Goal: Find specific page/section: Find specific page/section

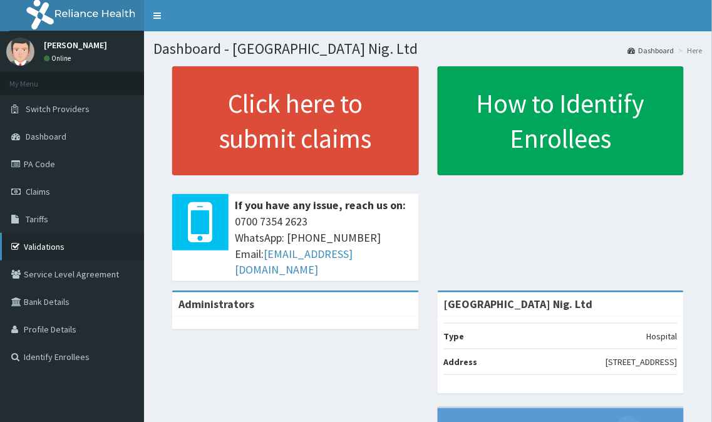
click at [69, 241] on link "Validations" at bounding box center [72, 247] width 144 height 28
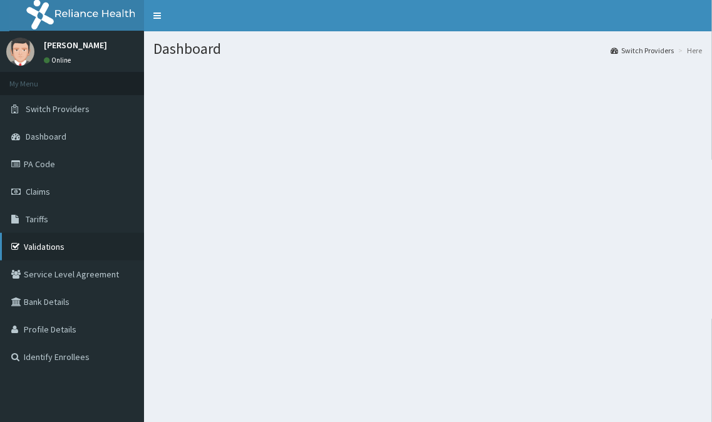
click at [57, 253] on link "Validations" at bounding box center [72, 247] width 144 height 28
